Goal: Task Accomplishment & Management: Manage account settings

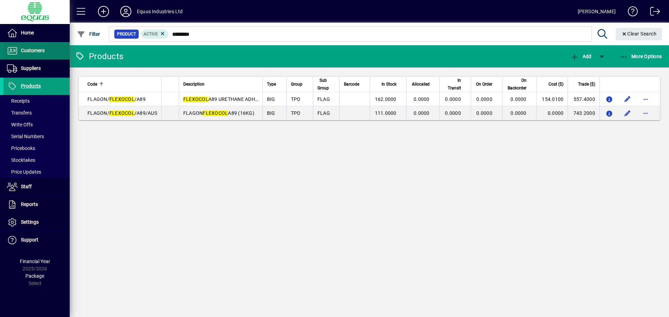
click at [36, 54] on span "Customers" at bounding box center [23, 51] width 41 height 8
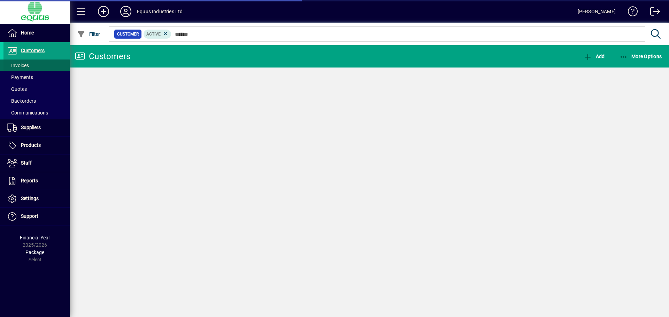
click at [34, 66] on span at bounding box center [36, 65] width 66 height 17
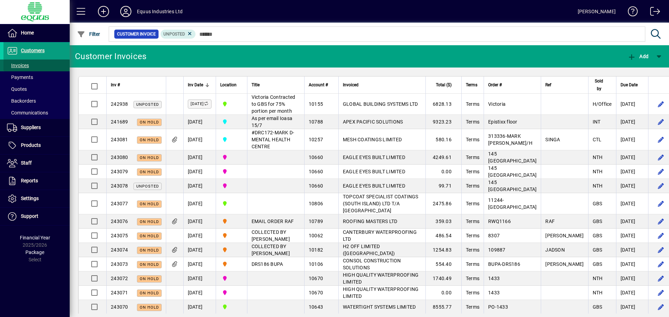
click at [44, 66] on span at bounding box center [36, 65] width 66 height 17
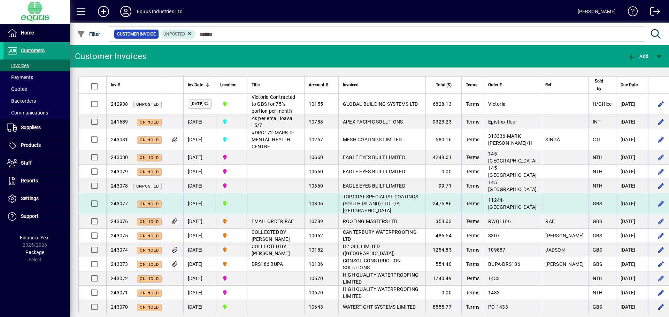
click at [378, 215] on td "TOPCOAT SPECIALIST COATINGS (SOUTH ISLAND) LTD T/A SOUTH ISLAND" at bounding box center [381, 203] width 87 height 21
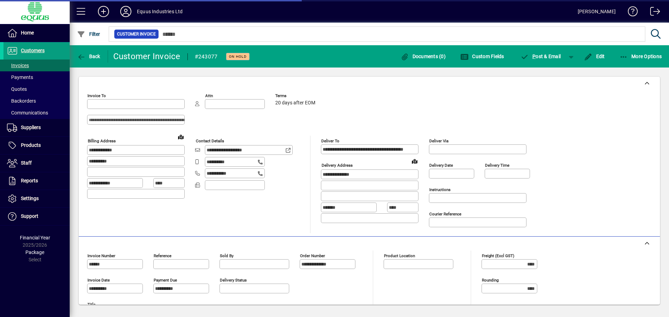
type input "**********"
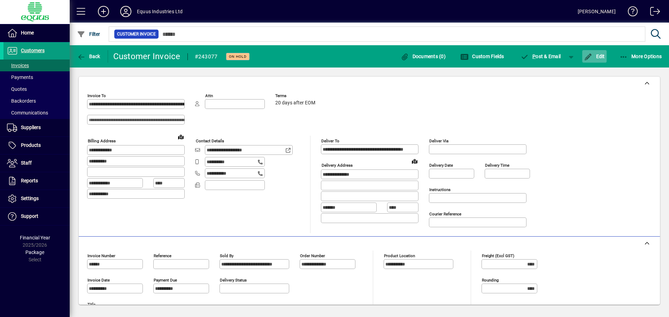
click at [599, 59] on span "Edit" at bounding box center [594, 57] width 21 height 6
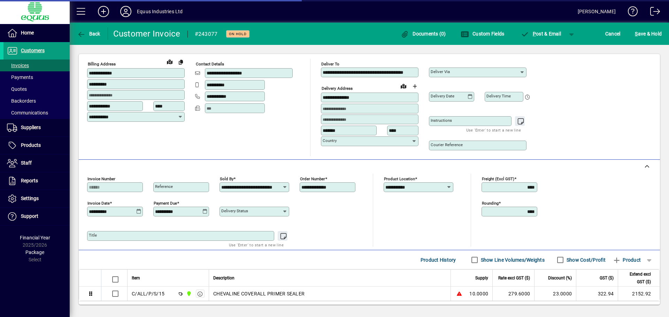
scroll to position [90, 0]
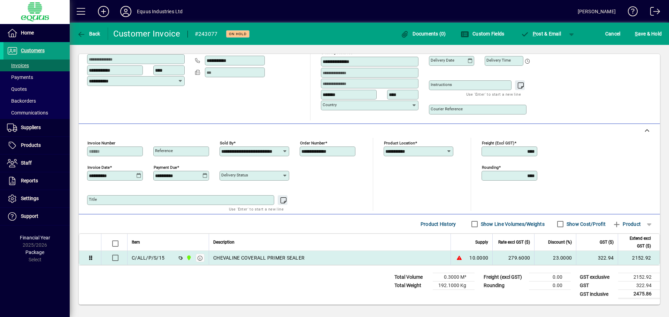
click at [248, 258] on span "CHEVALINE COVERALL PRIMER SEALER" at bounding box center [258, 258] width 91 height 7
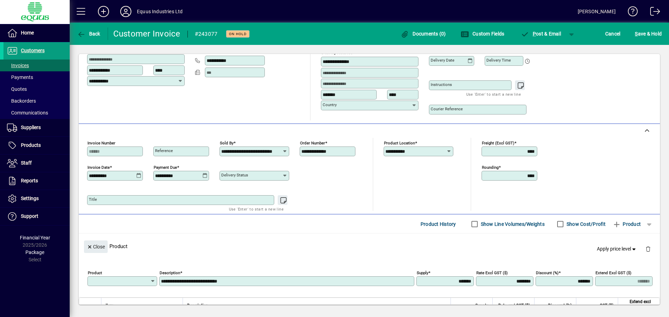
type input "**********"
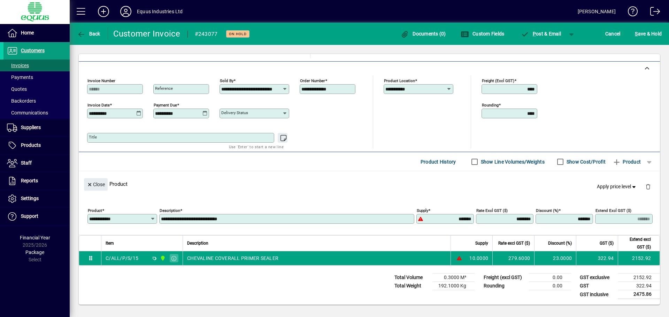
scroll to position [153, 0]
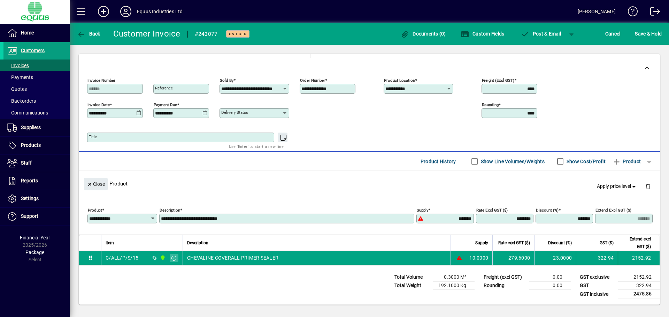
click at [289, 214] on div "**********" at bounding box center [286, 219] width 255 height 10
type input "******"
drag, startPoint x: 278, startPoint y: 288, endPoint x: 542, endPoint y: 52, distance: 354.5
click at [278, 288] on div "Total Volume 0.3000 M³ Total Weight 192.1000 Kg Freight (excl GST) 0.00 Roundin…" at bounding box center [369, 285] width 581 height 39
type input "*******"
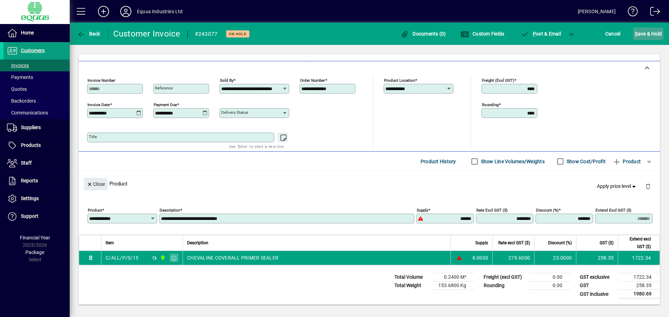
click at [648, 31] on span "S ave & Hold" at bounding box center [648, 33] width 27 height 11
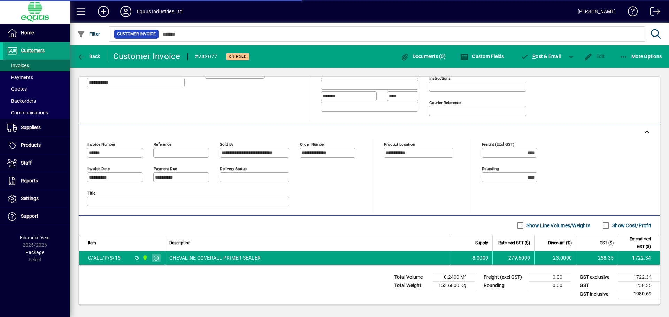
scroll to position [111, 0]
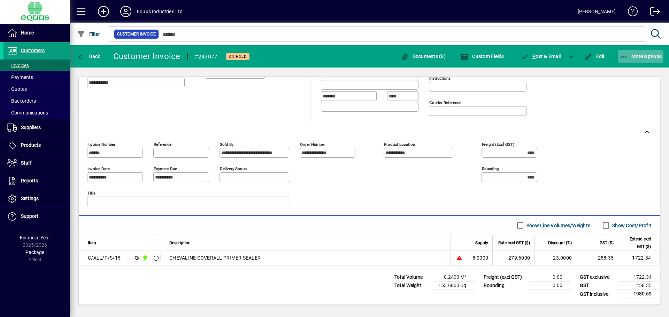
click at [626, 55] on icon "button" at bounding box center [623, 57] width 9 height 7
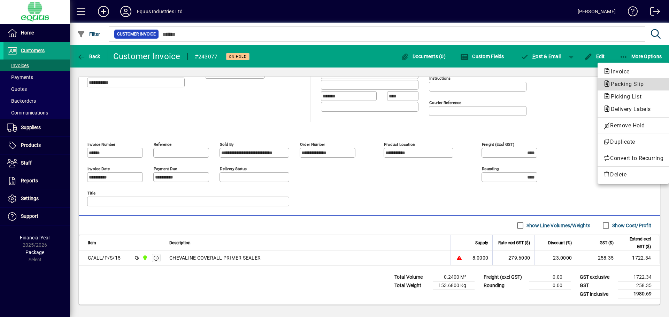
click at [621, 81] on span "Packing Slip" at bounding box center [625, 84] width 44 height 7
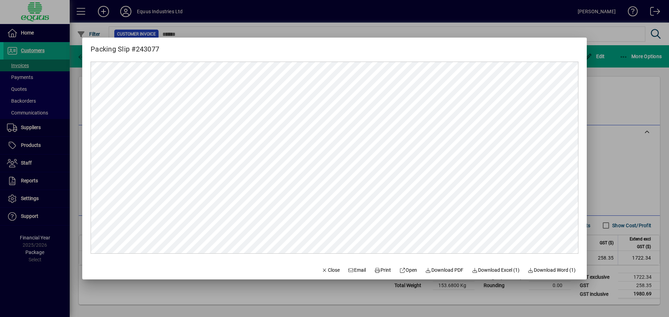
scroll to position [0, 0]
click at [375, 270] on span "Print" at bounding box center [382, 270] width 17 height 7
click at [323, 271] on span "Close" at bounding box center [331, 270] width 18 height 7
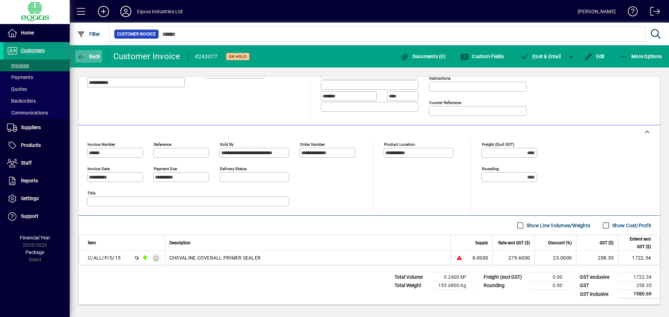
click at [89, 56] on span "Back" at bounding box center [88, 57] width 23 height 6
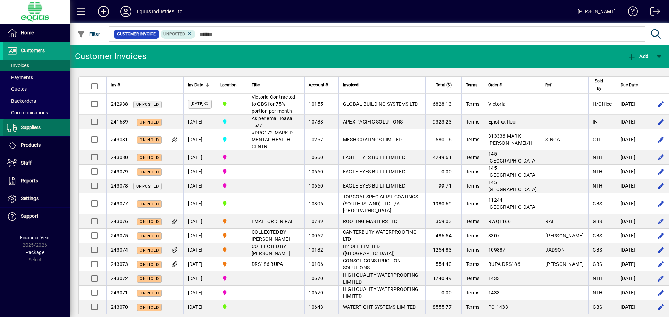
click at [41, 131] on span "Suppliers" at bounding box center [21, 128] width 37 height 8
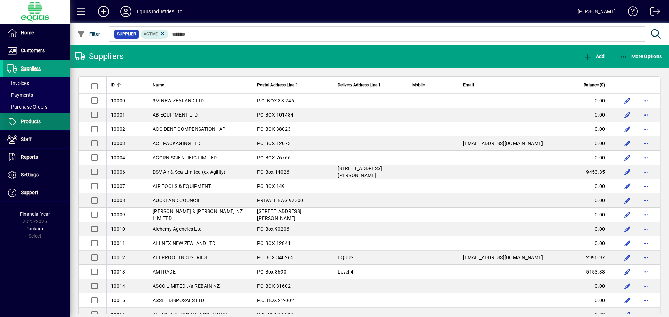
click at [34, 121] on span "Products" at bounding box center [31, 122] width 20 height 6
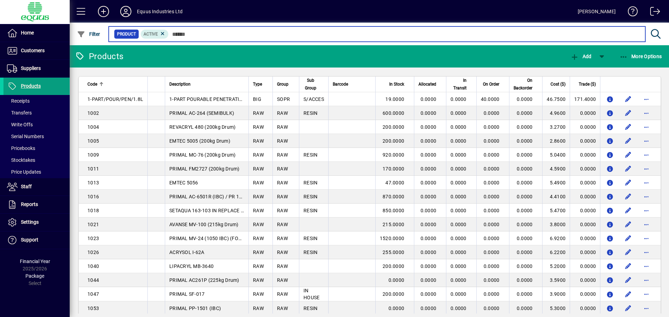
click at [186, 34] on input "text" at bounding box center [404, 34] width 471 height 10
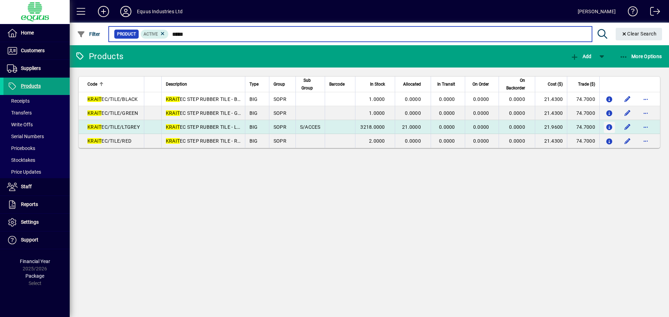
type input "*****"
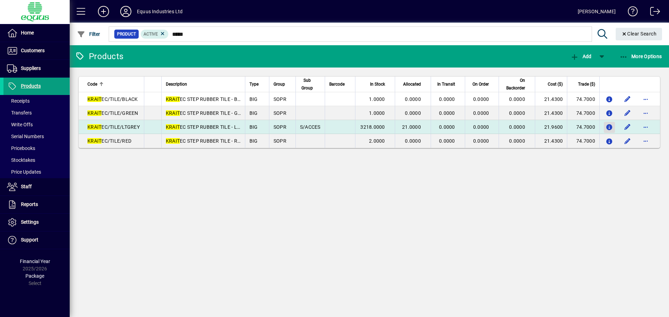
click at [609, 126] on icon "button" at bounding box center [609, 128] width 7 height 6
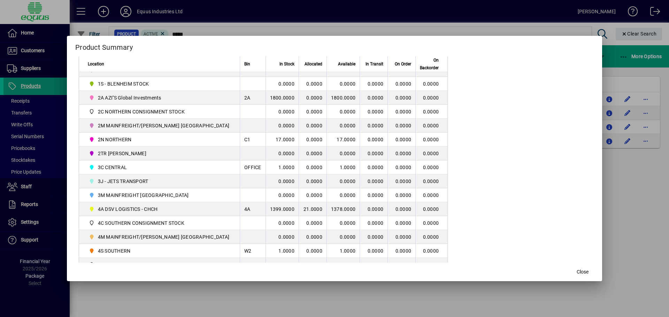
scroll to position [134, 0]
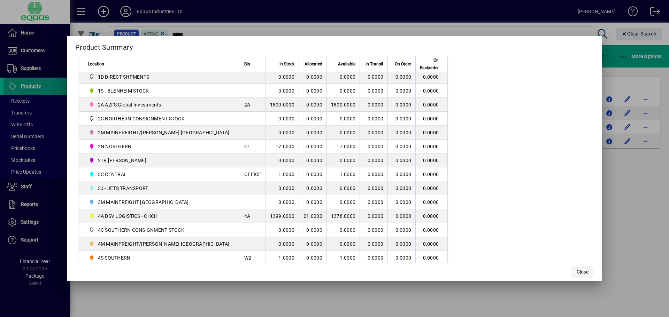
click at [587, 274] on span "Close" at bounding box center [583, 272] width 12 height 7
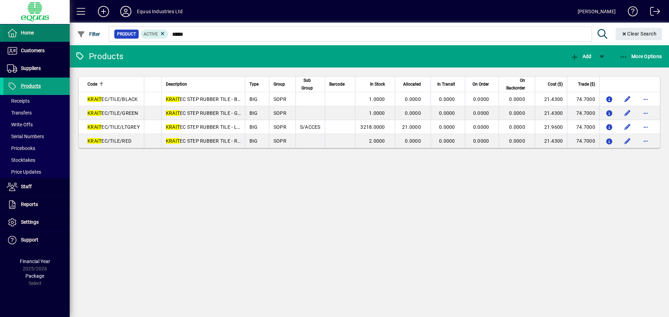
click at [26, 33] on span "Home" at bounding box center [27, 33] width 13 height 6
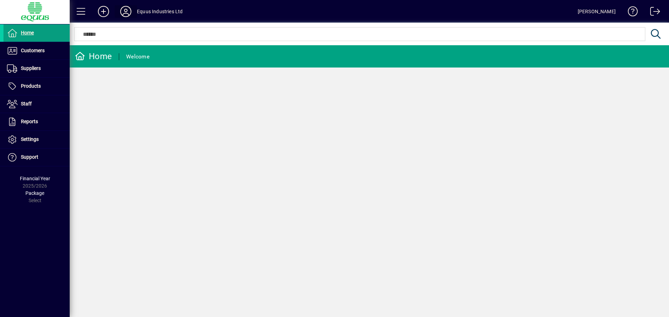
click at [125, 11] on icon at bounding box center [126, 11] width 14 height 11
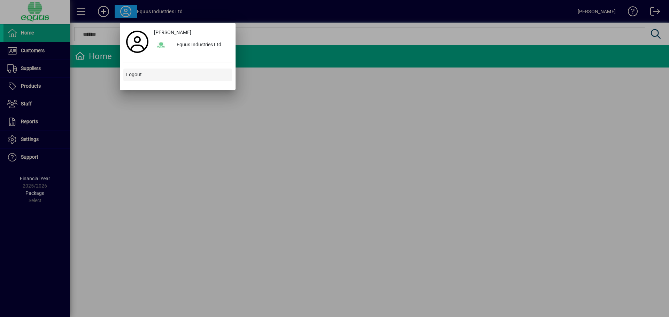
drag, startPoint x: 134, startPoint y: 73, endPoint x: 136, endPoint y: 77, distance: 4.7
click at [136, 77] on span "Logout" at bounding box center [134, 74] width 16 height 7
